Goal: Task Accomplishment & Management: Use online tool/utility

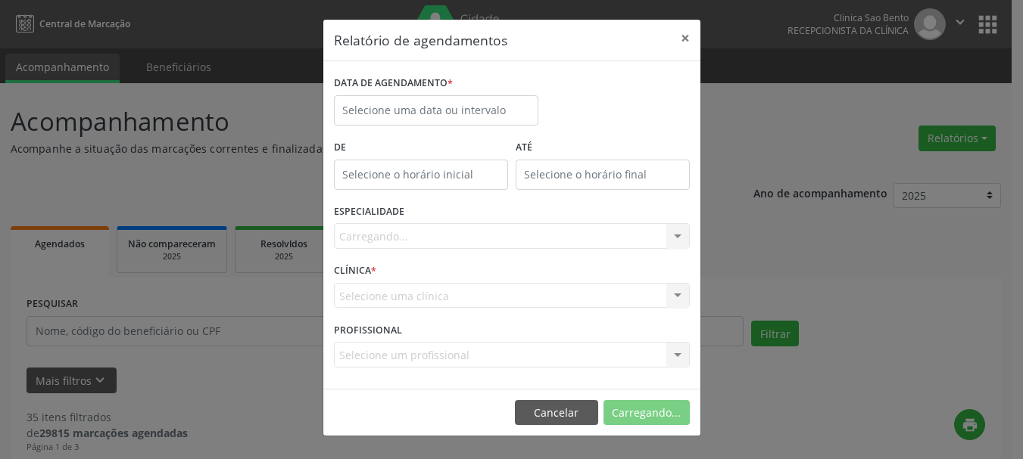
select select "9"
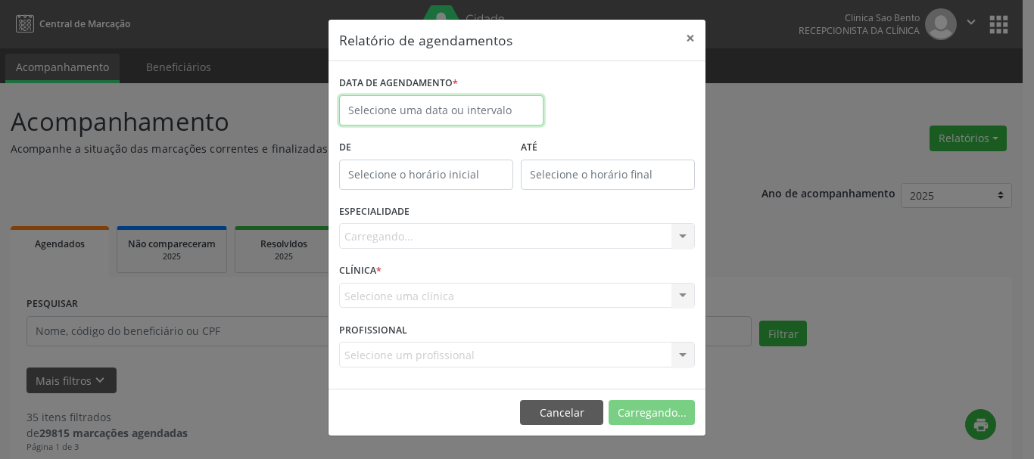
click at [517, 109] on input "text" at bounding box center [441, 110] width 204 height 30
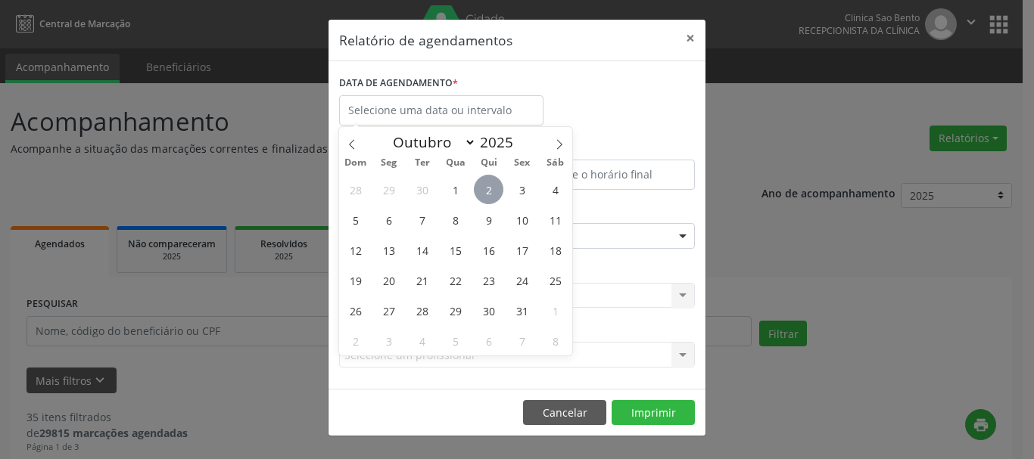
click at [484, 188] on span "2" at bounding box center [489, 190] width 30 height 30
type input "[DATE]"
click at [484, 188] on span "2" at bounding box center [489, 190] width 30 height 30
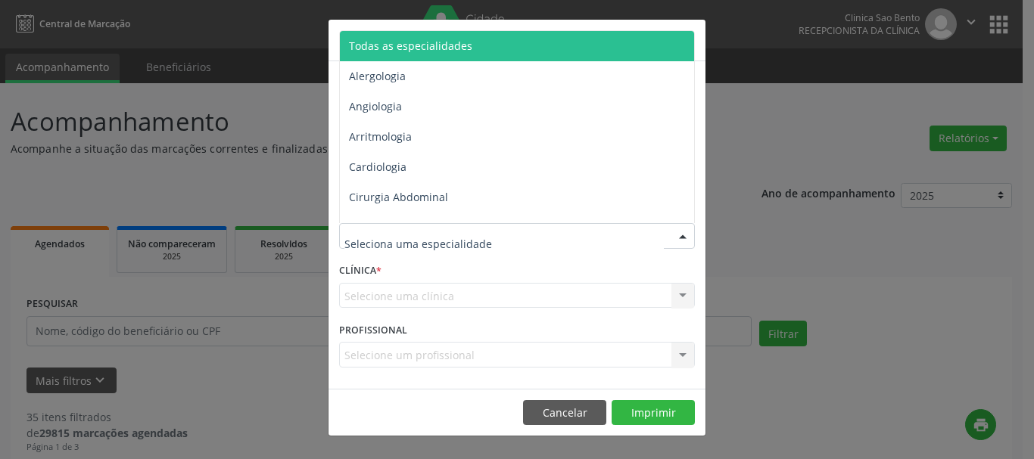
click at [526, 234] on div at bounding box center [517, 236] width 356 height 26
click at [503, 44] on span "Todas as especialidades" at bounding box center [518, 46] width 357 height 30
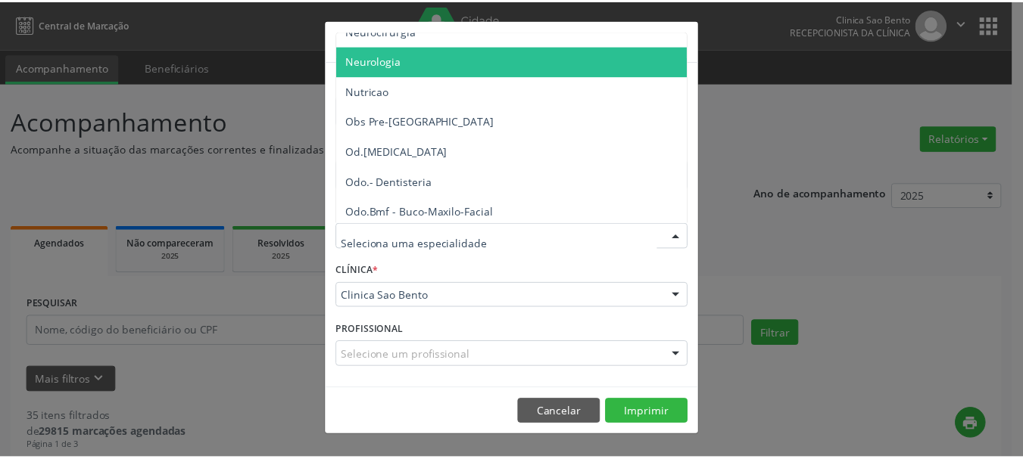
scroll to position [1454, 0]
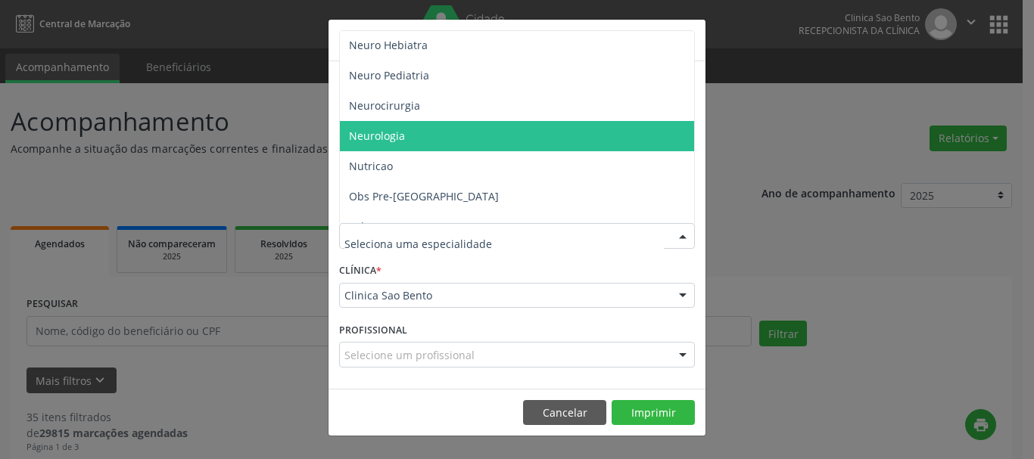
click at [790, 155] on div "Relatório de agendamentos × DATA DE AGENDAMENTO * [DATE] De ATÉ ESPECIALIDADE T…" at bounding box center [517, 229] width 1034 height 459
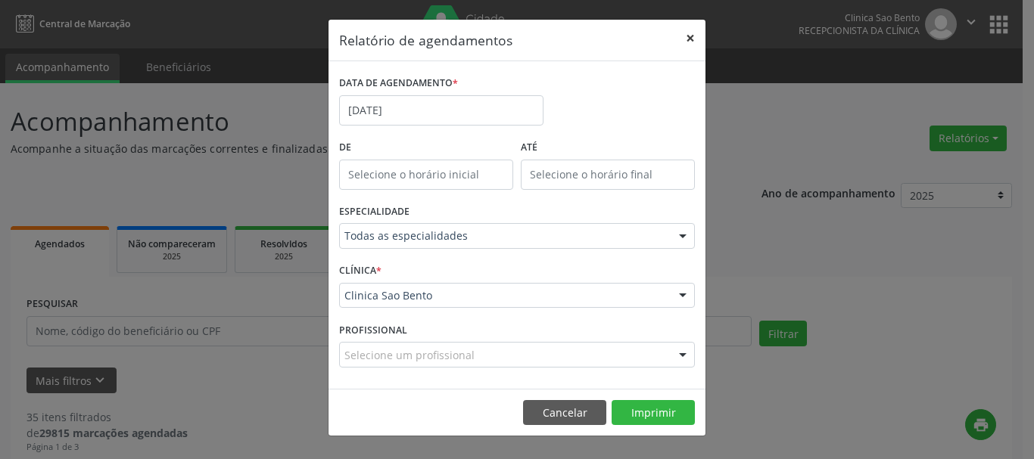
click at [689, 39] on button "×" at bounding box center [690, 38] width 30 height 37
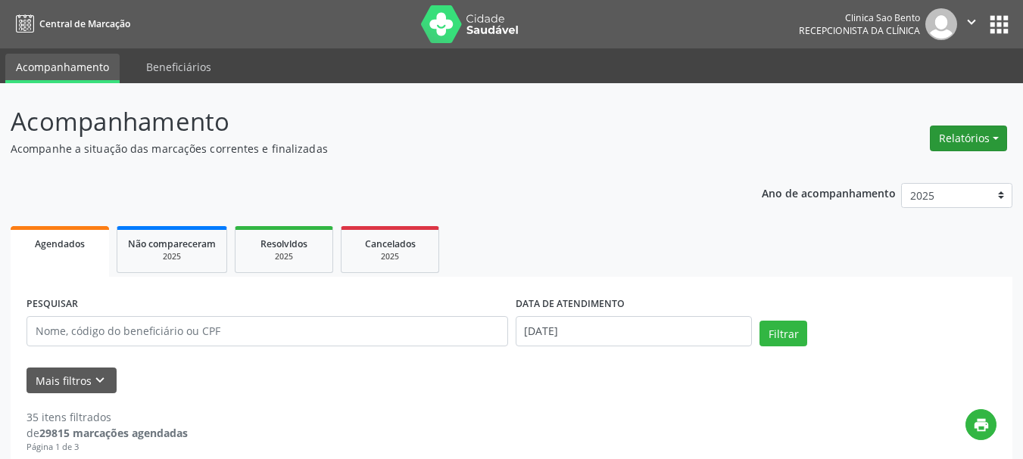
click at [978, 130] on button "Relatórios" at bounding box center [968, 139] width 77 height 26
click at [900, 167] on link "Agendamentos" at bounding box center [924, 170] width 163 height 21
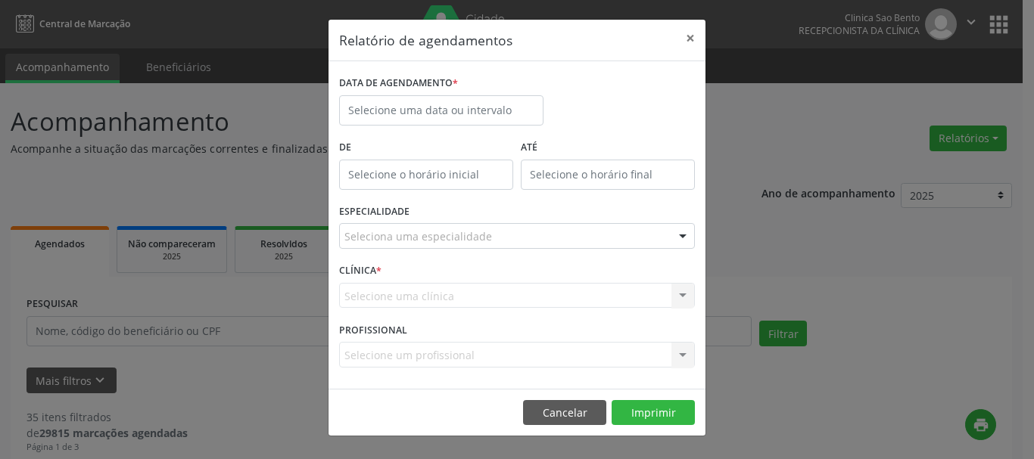
click at [387, 94] on label "DATA DE AGENDAMENTO *" at bounding box center [398, 83] width 119 height 23
click at [397, 104] on input "text" at bounding box center [441, 110] width 204 height 30
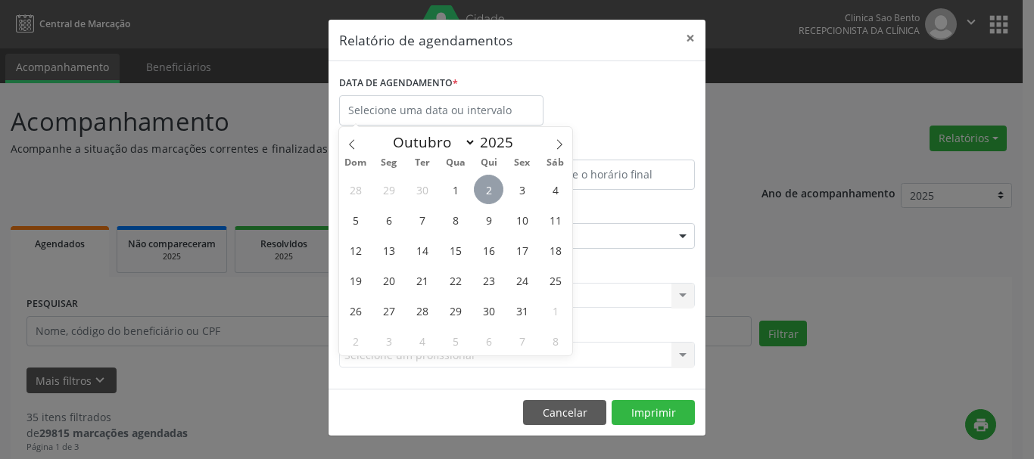
click at [490, 188] on span "2" at bounding box center [489, 190] width 30 height 30
type input "[DATE]"
click at [490, 188] on span "2" at bounding box center [489, 190] width 30 height 30
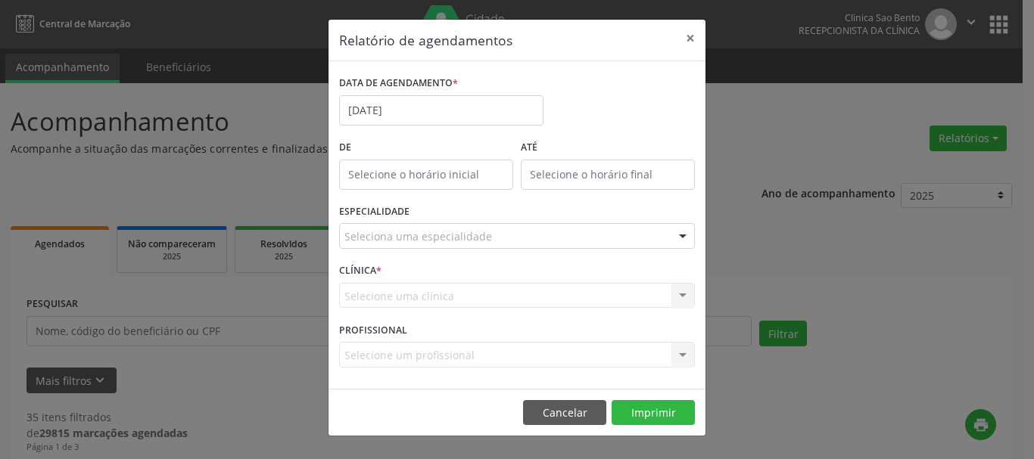
click at [546, 232] on div "Seleciona uma especialidade" at bounding box center [517, 236] width 356 height 26
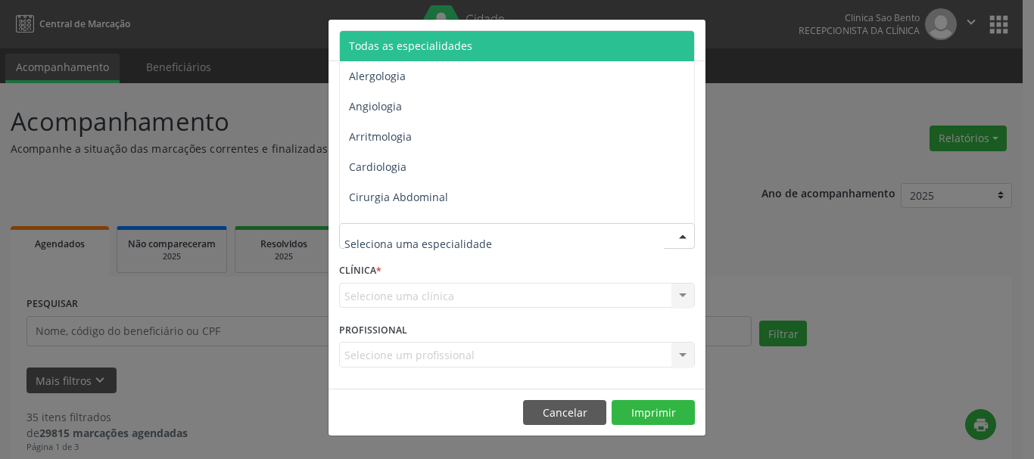
click at [531, 56] on span "Todas as especialidades" at bounding box center [518, 46] width 357 height 30
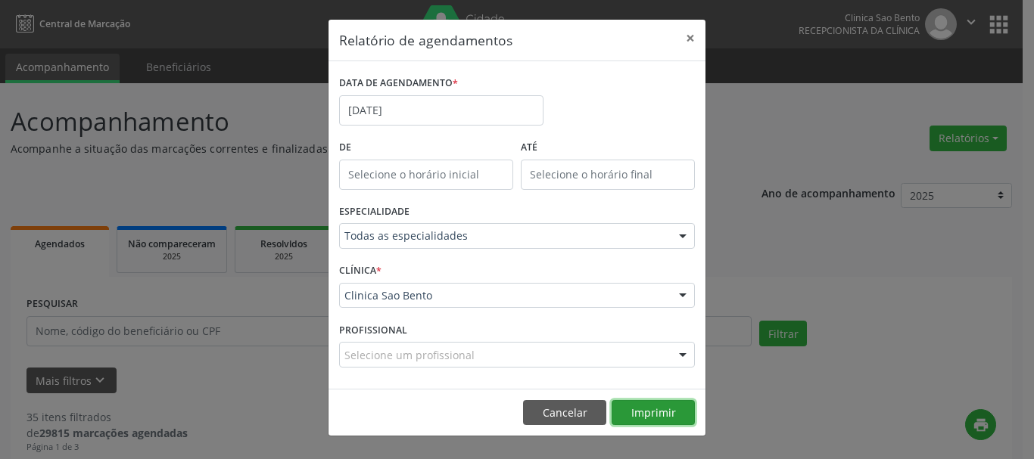
click at [656, 410] on button "Imprimir" at bounding box center [653, 413] width 83 height 26
click at [817, 142] on div "Relatório de agendamentos × DATA DE AGENDAMENTO * [DATE] De ATÉ ESPECIALIDADE T…" at bounding box center [517, 229] width 1034 height 459
click at [557, 406] on button "Cancelar" at bounding box center [564, 413] width 83 height 26
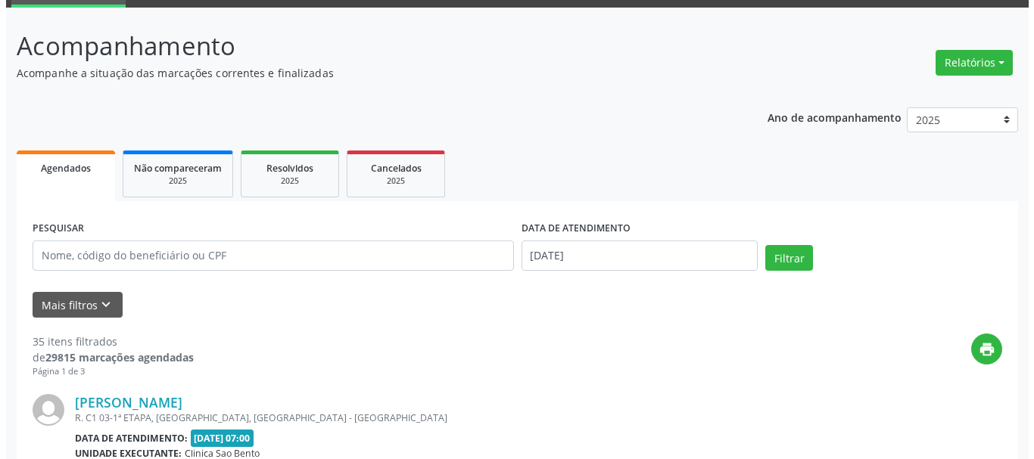
scroll to position [0, 0]
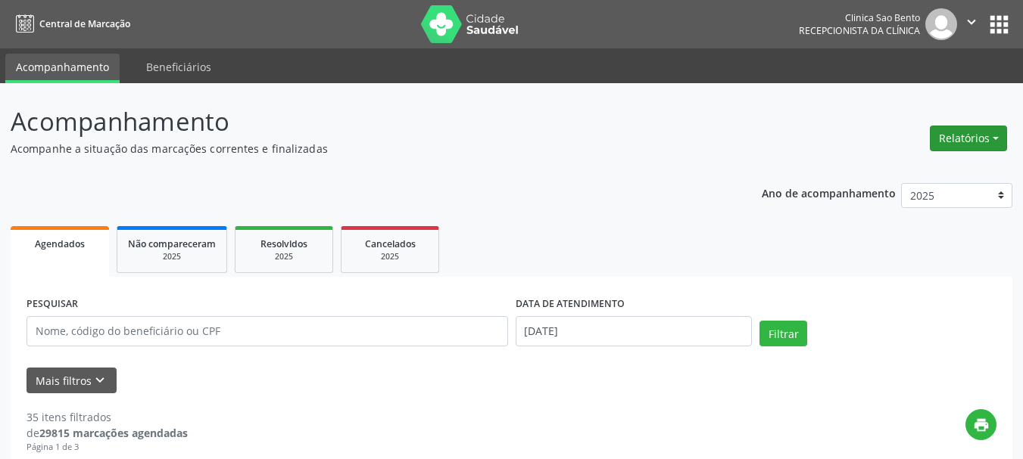
click at [957, 139] on button "Relatórios" at bounding box center [968, 139] width 77 height 26
click at [881, 173] on link "Agendamentos" at bounding box center [924, 170] width 163 height 21
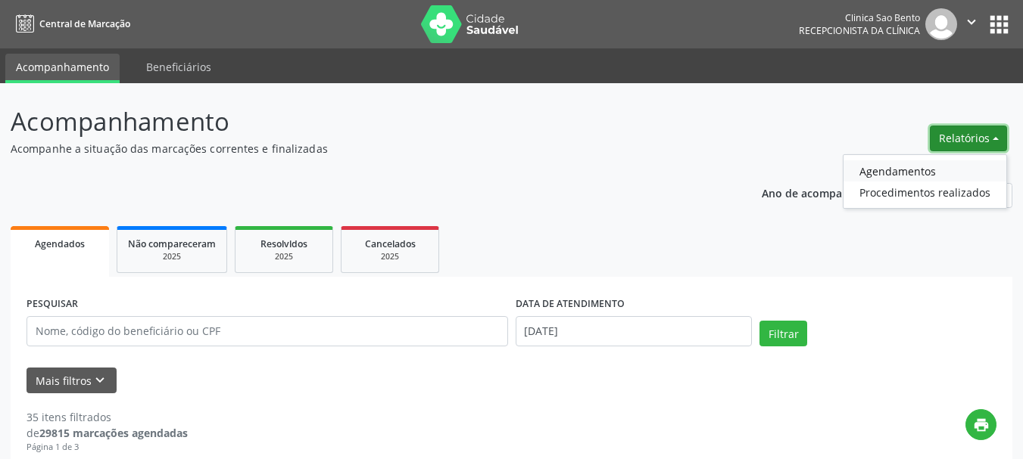
select select "9"
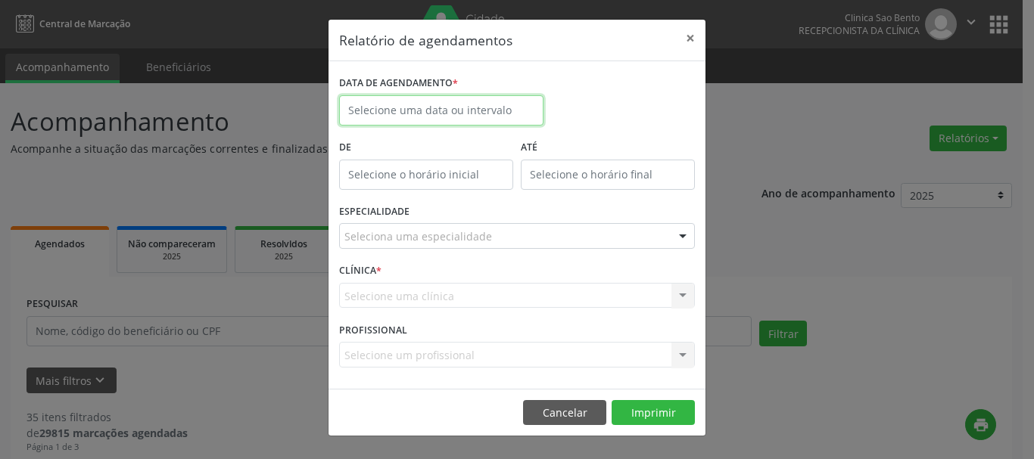
click at [459, 107] on input "text" at bounding box center [441, 110] width 204 height 30
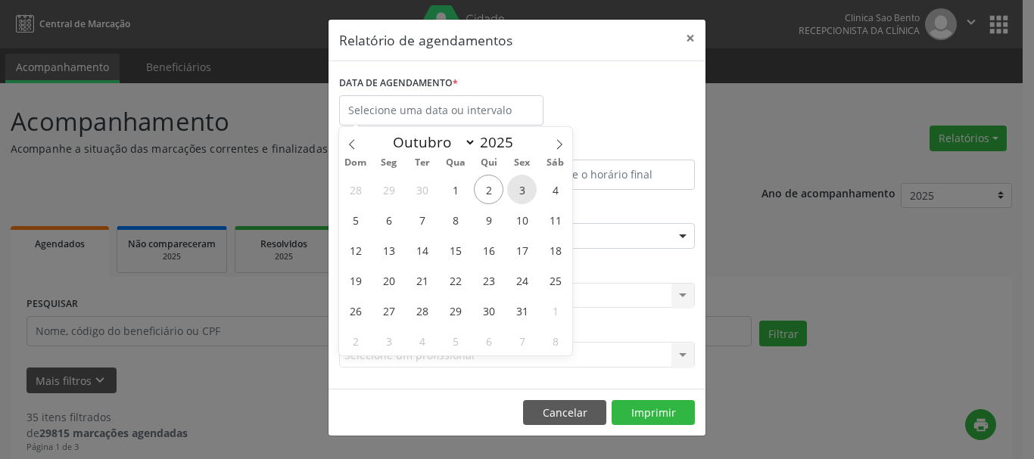
click at [526, 187] on span "3" at bounding box center [522, 190] width 30 height 30
type input "[DATE]"
click at [526, 187] on span "3" at bounding box center [522, 190] width 30 height 30
select select "9"
click at [476, 118] on input "[DATE]" at bounding box center [441, 110] width 204 height 30
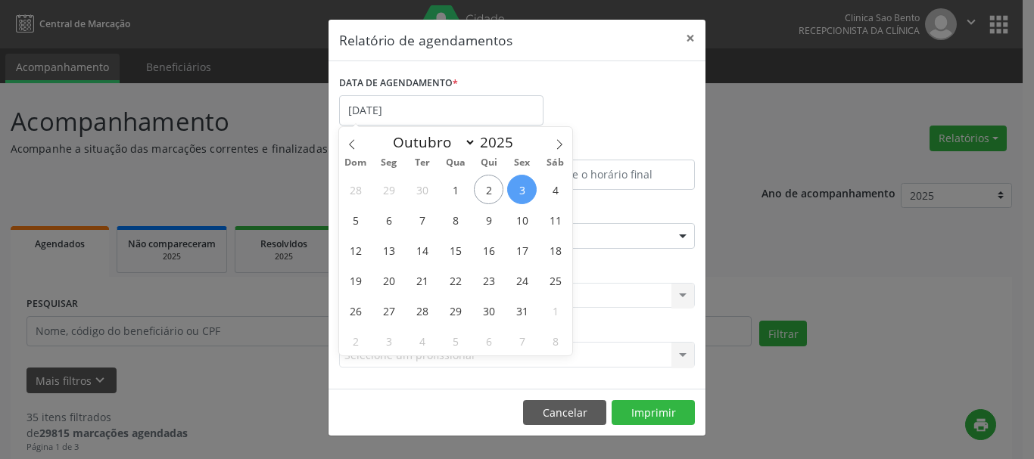
click at [524, 192] on span "3" at bounding box center [522, 190] width 30 height 30
type input "[DATE]"
click at [524, 192] on span "3" at bounding box center [522, 190] width 30 height 30
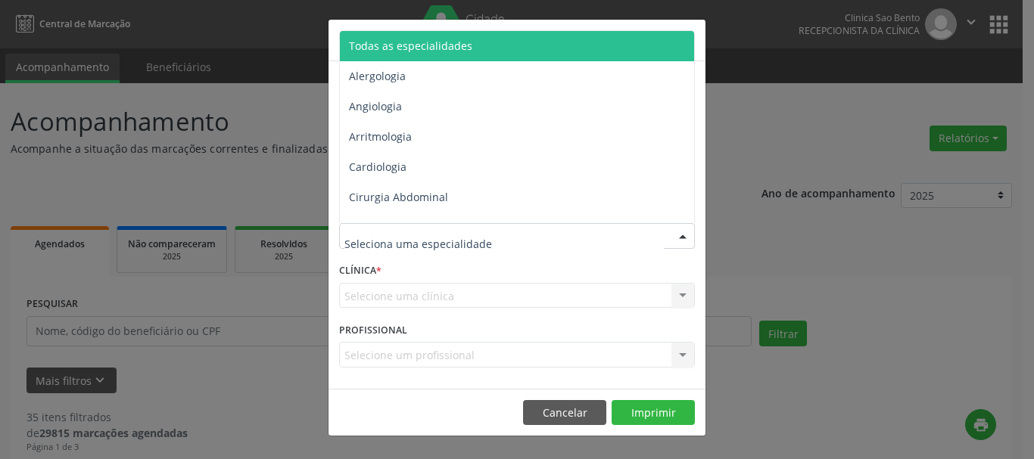
click at [598, 244] on div at bounding box center [517, 236] width 356 height 26
click at [522, 49] on span "Todas as especialidades" at bounding box center [518, 46] width 357 height 30
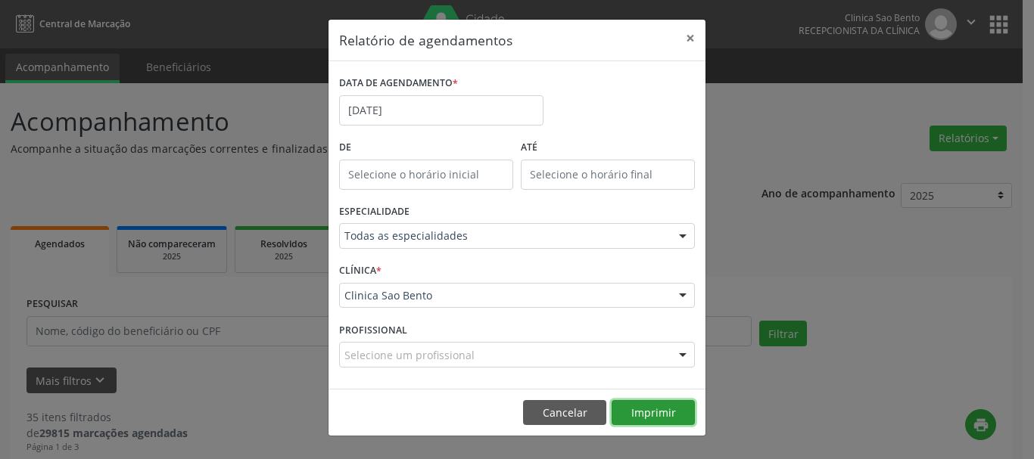
click at [653, 413] on button "Imprimir" at bounding box center [653, 413] width 83 height 26
